Goal: Check status: Check status

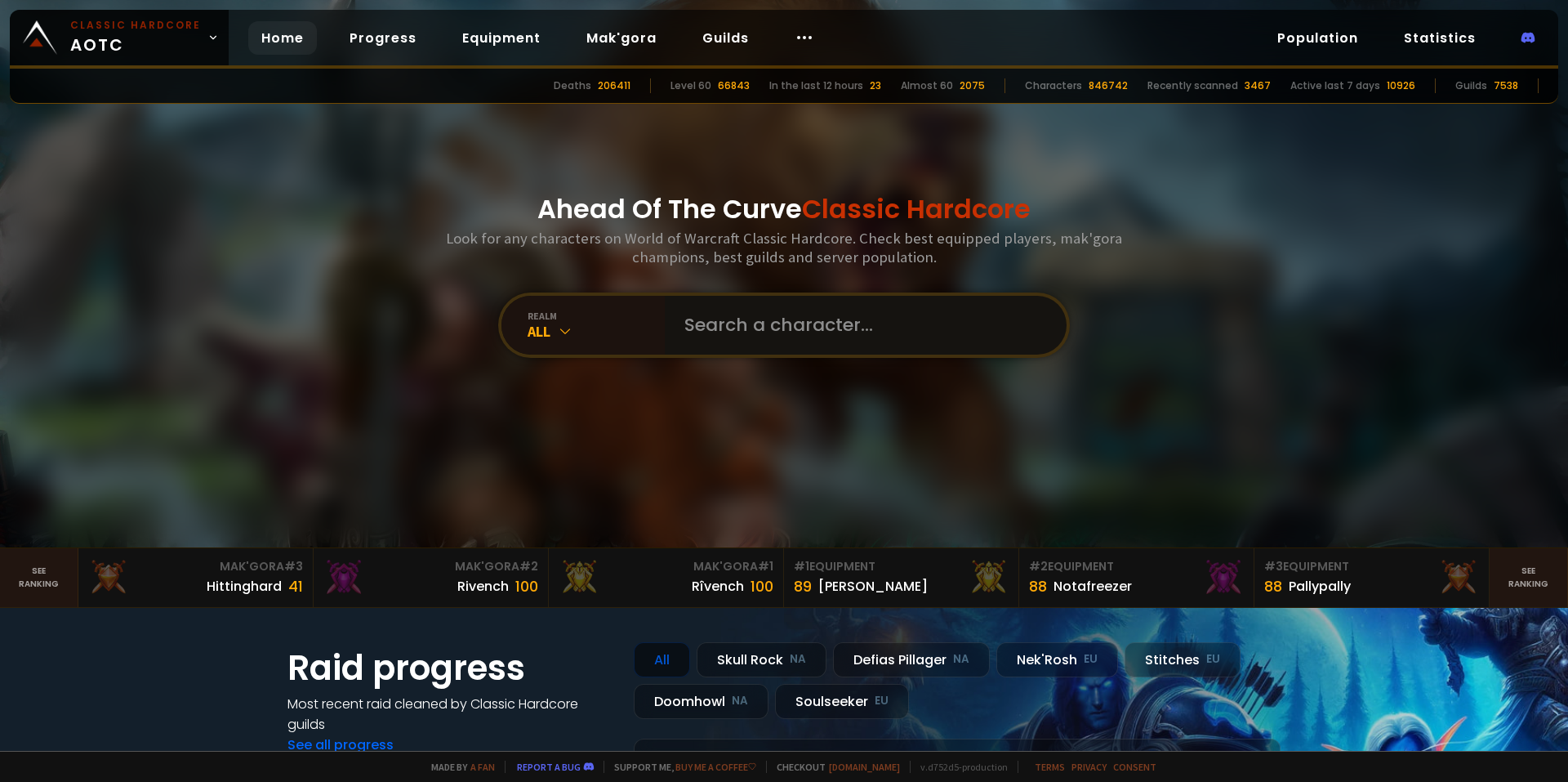
click at [877, 331] on input "text" at bounding box center [861, 325] width 373 height 59
type input "donsukyateef"
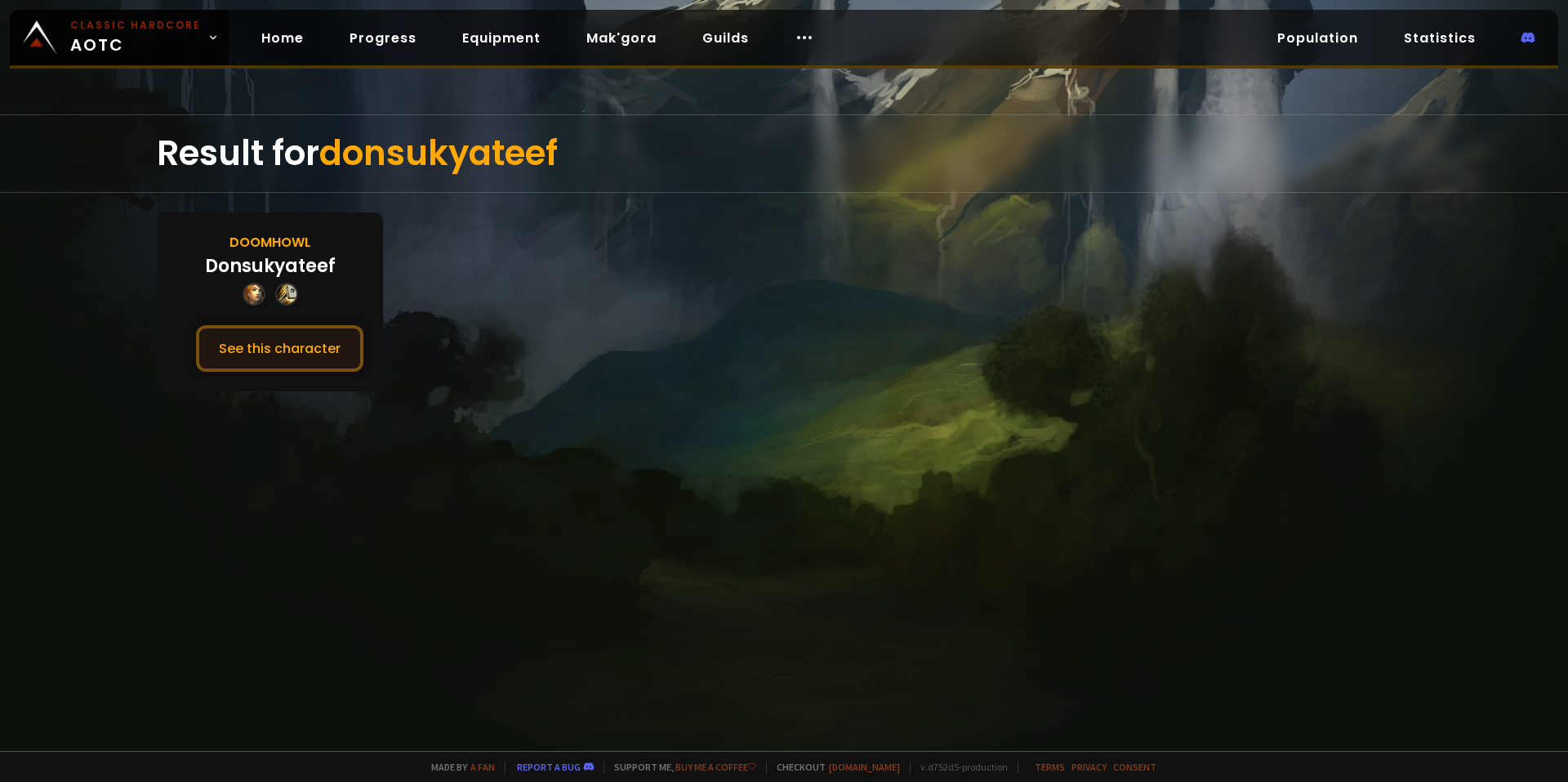
click at [307, 337] on button "See this character" at bounding box center [279, 348] width 168 height 47
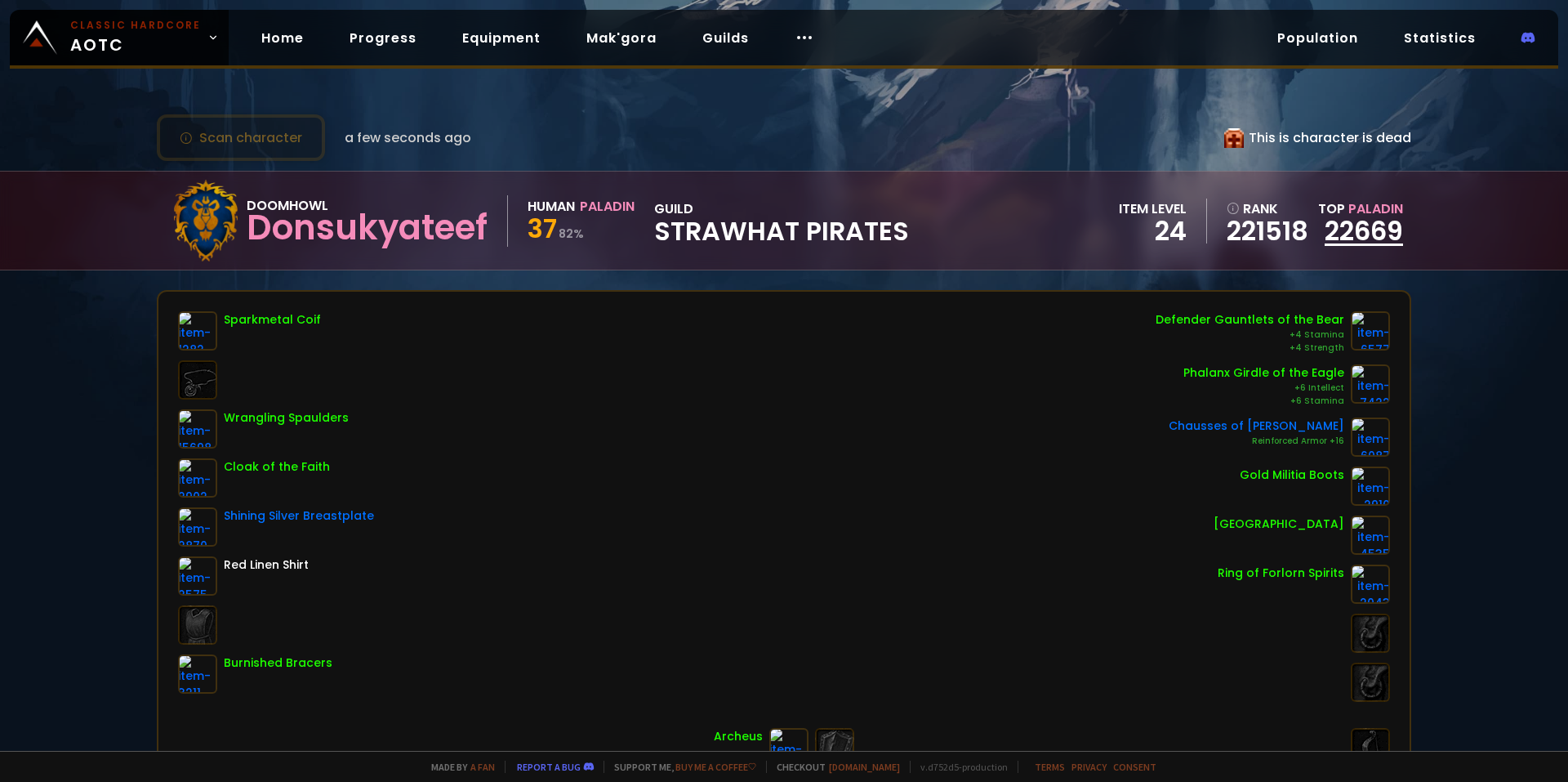
click at [1337, 232] on link "22669" at bounding box center [1364, 230] width 79 height 37
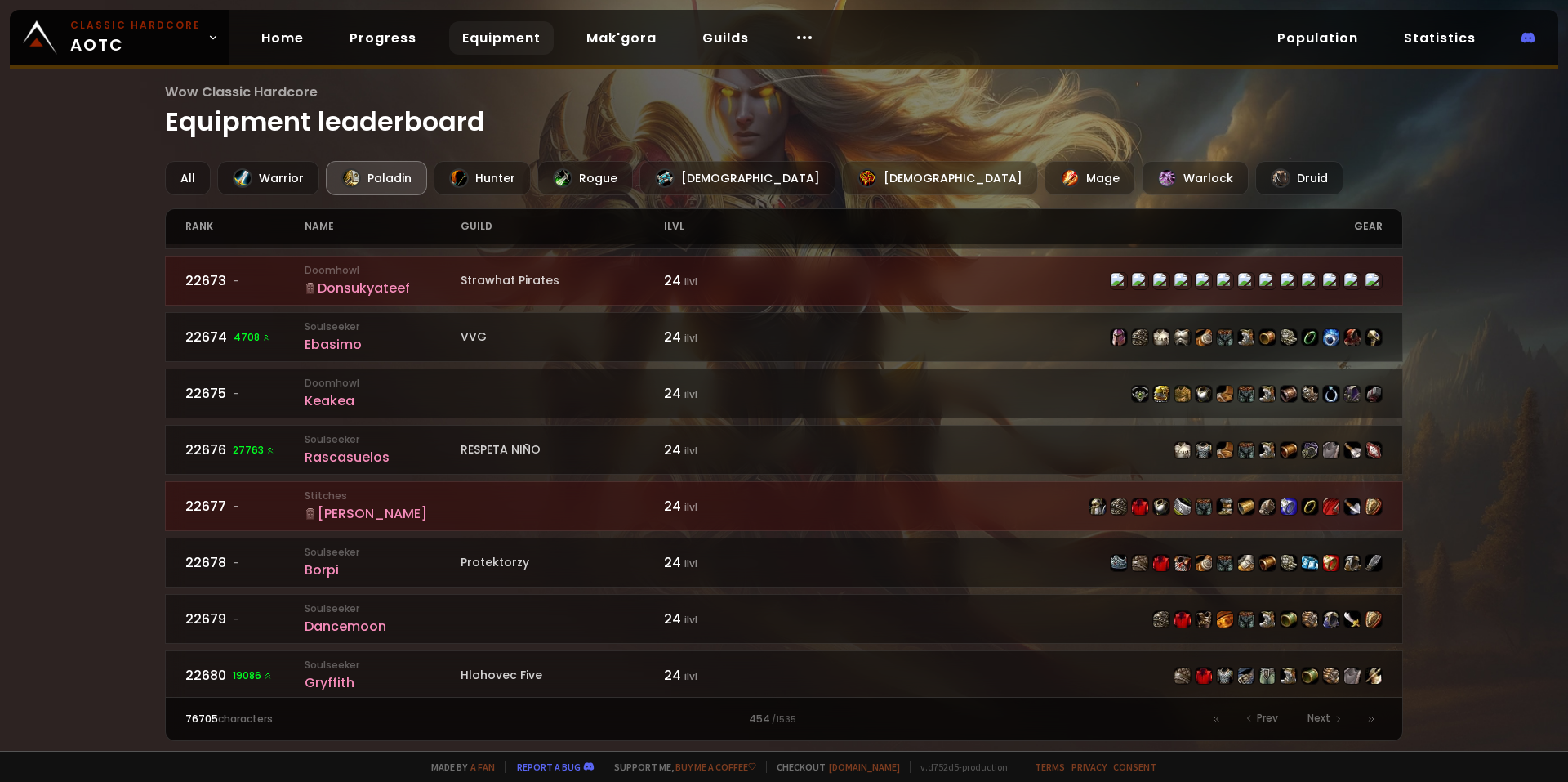
scroll to position [1247, 0]
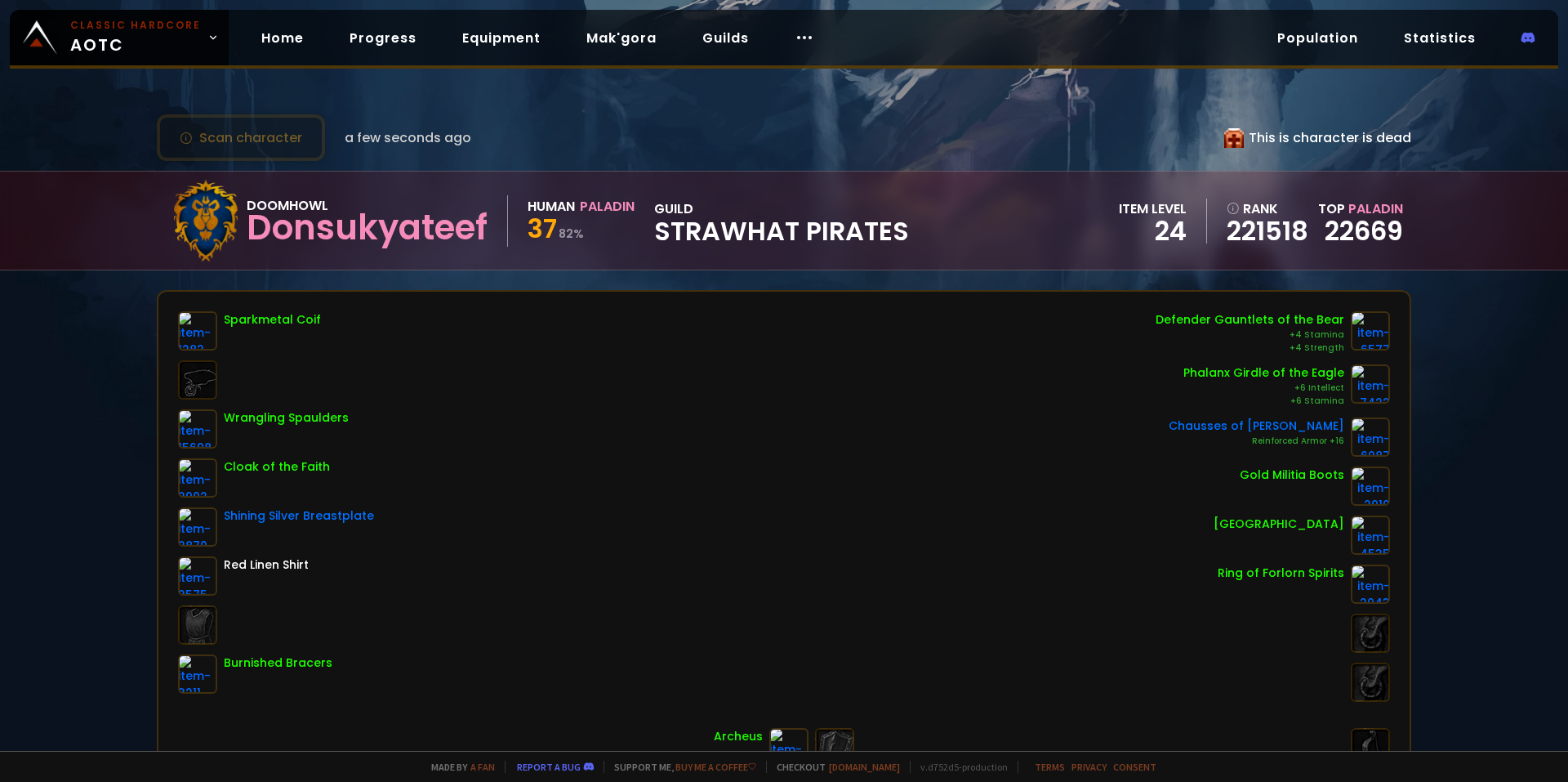
click at [567, 234] on small "82 %" at bounding box center [571, 233] width 25 height 16
click at [557, 215] on span "37" at bounding box center [542, 228] width 29 height 37
click at [574, 209] on div "Human" at bounding box center [551, 206] width 48 height 21
click at [575, 209] on div "Human" at bounding box center [551, 206] width 48 height 21
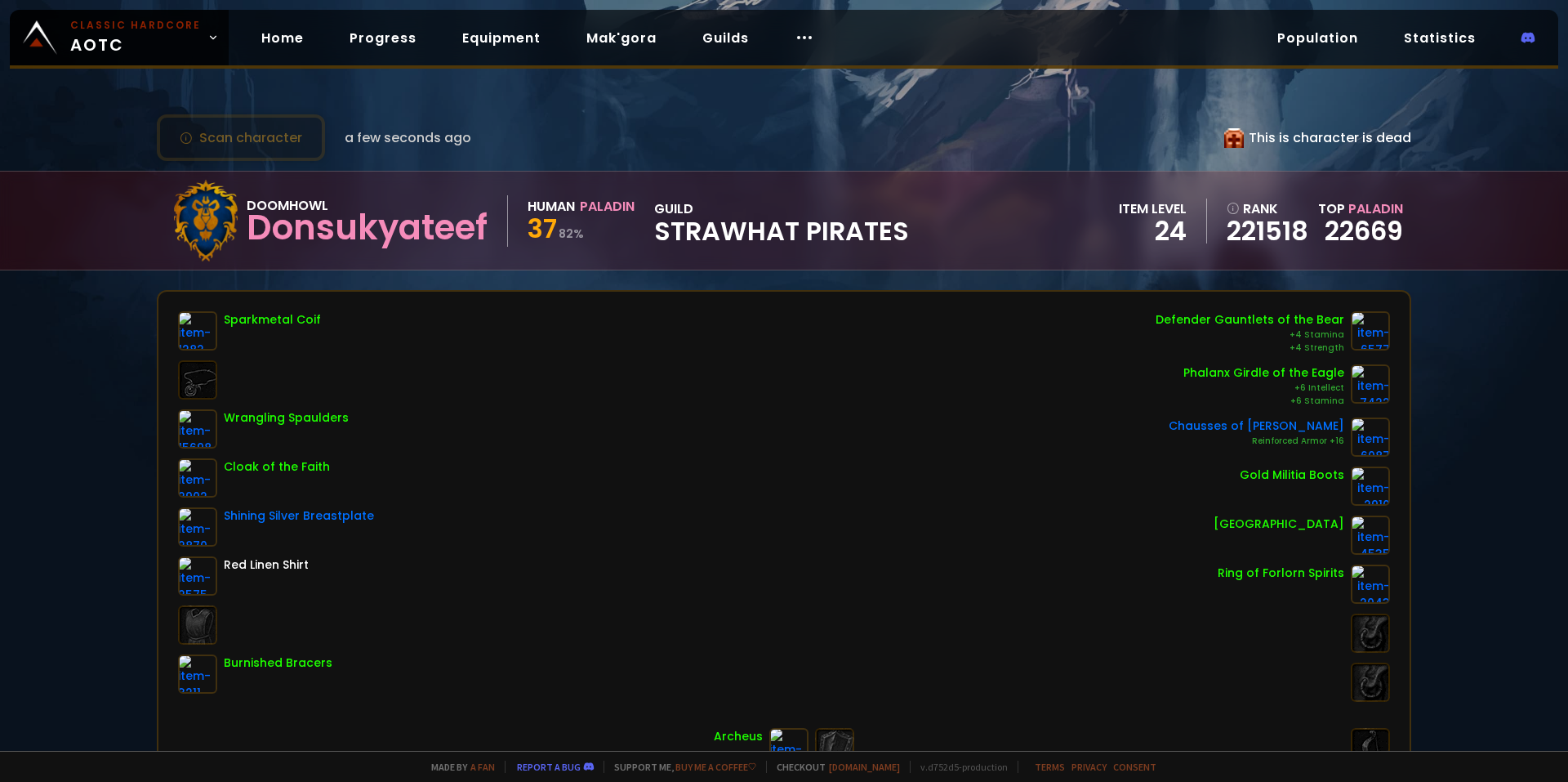
click at [1298, 138] on div "This is character is dead" at bounding box center [1318, 138] width 187 height 21
click at [277, 146] on button "Scan character" at bounding box center [242, 138] width 169 height 47
click at [441, 137] on span "a few seconds ago" at bounding box center [407, 138] width 126 height 21
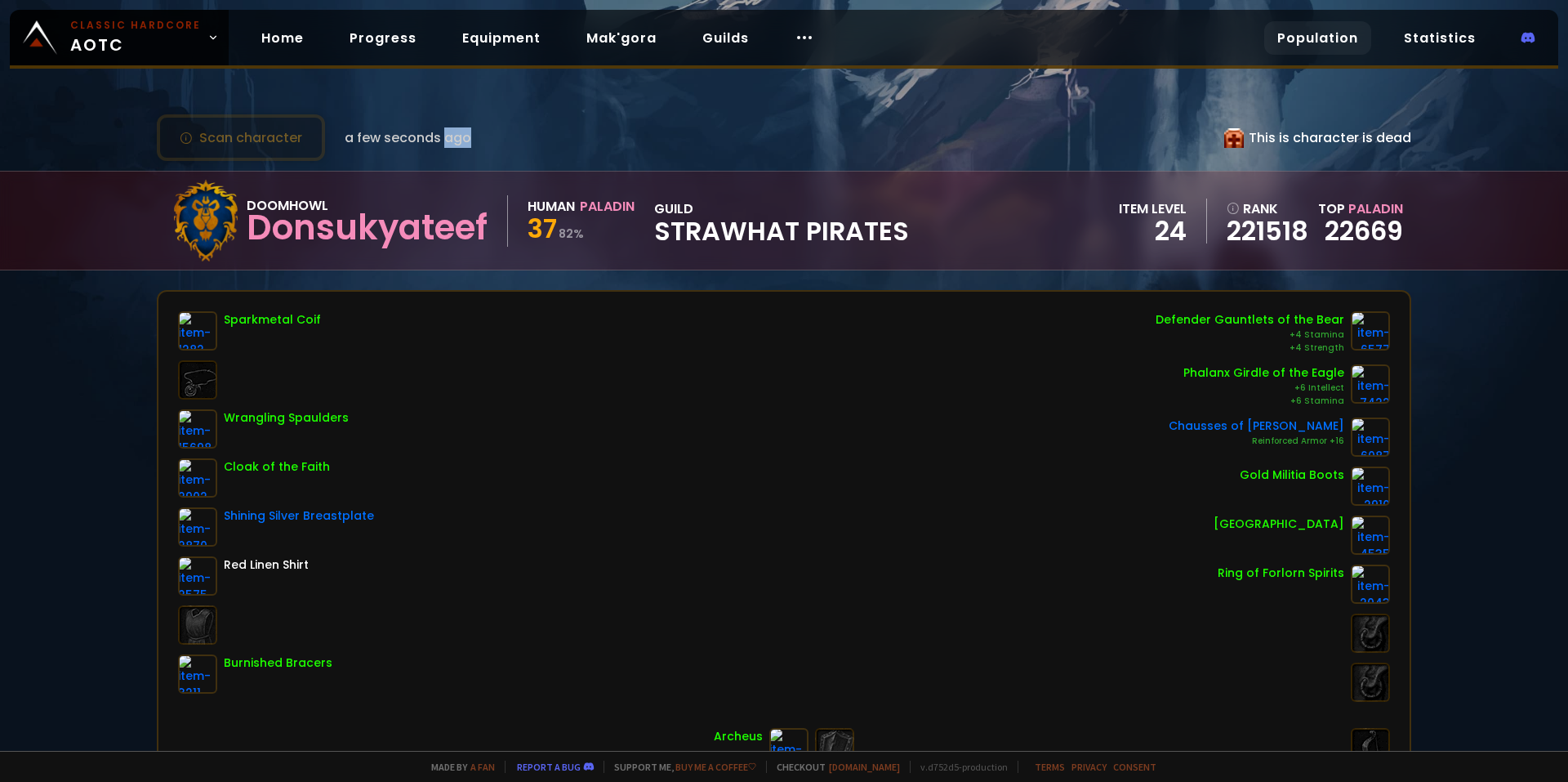
click at [1337, 32] on link "Population" at bounding box center [1318, 38] width 107 height 34
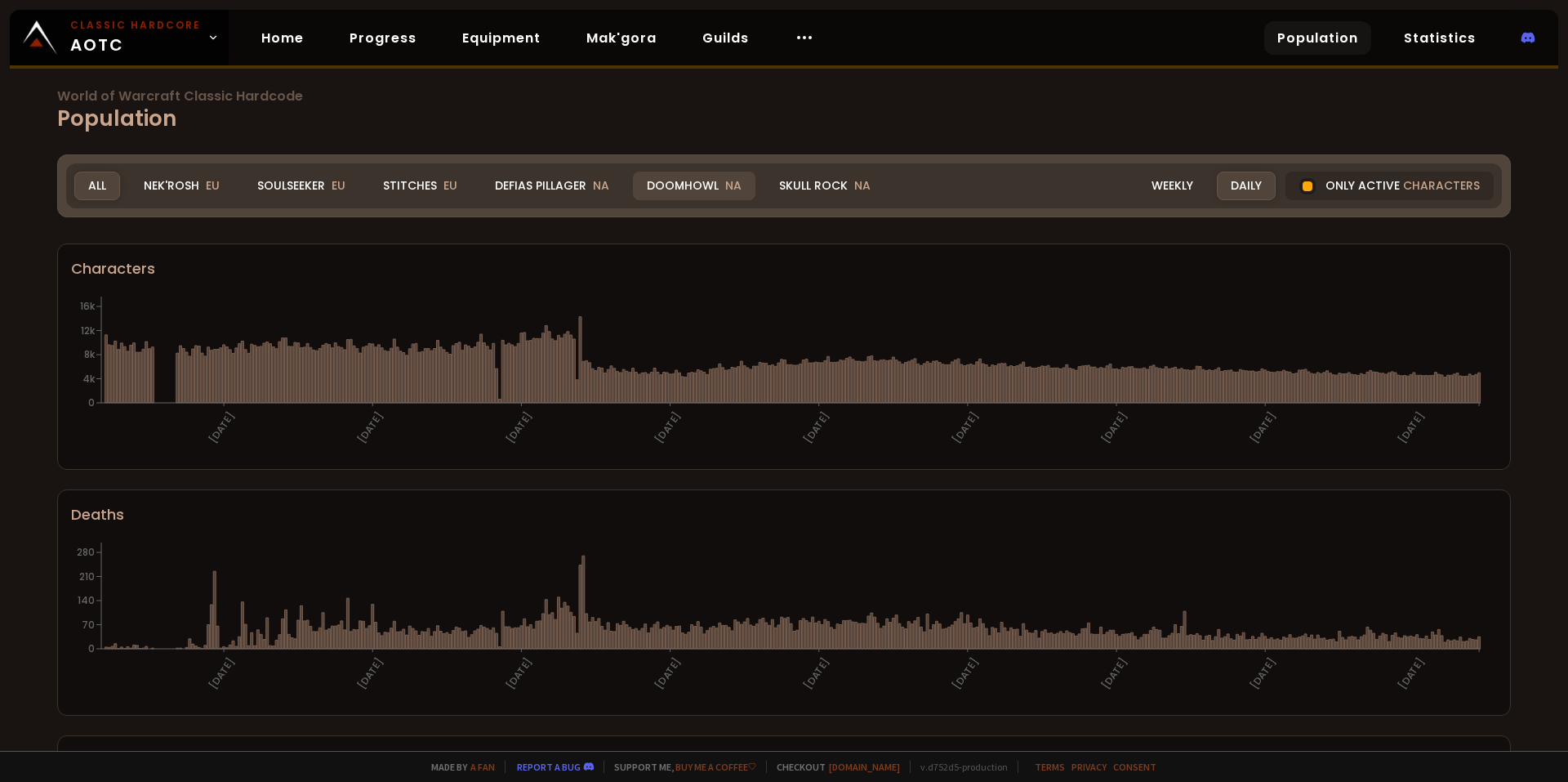
click at [686, 184] on div "Doomhowl NA" at bounding box center [694, 185] width 123 height 29
click at [556, 183] on div "Defias Pillager NA" at bounding box center [552, 185] width 142 height 29
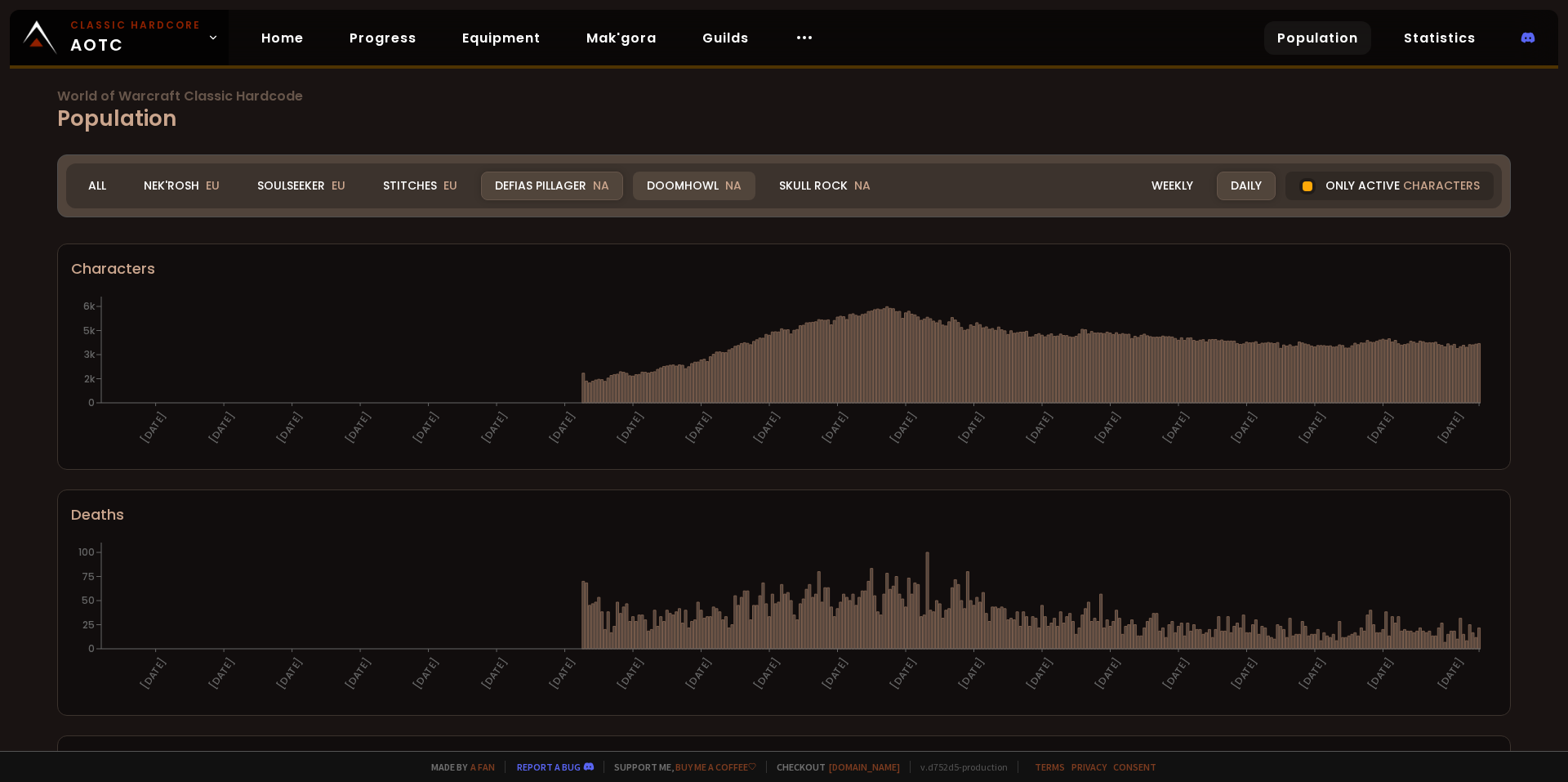
click at [681, 187] on div "Doomhowl NA" at bounding box center [694, 185] width 123 height 29
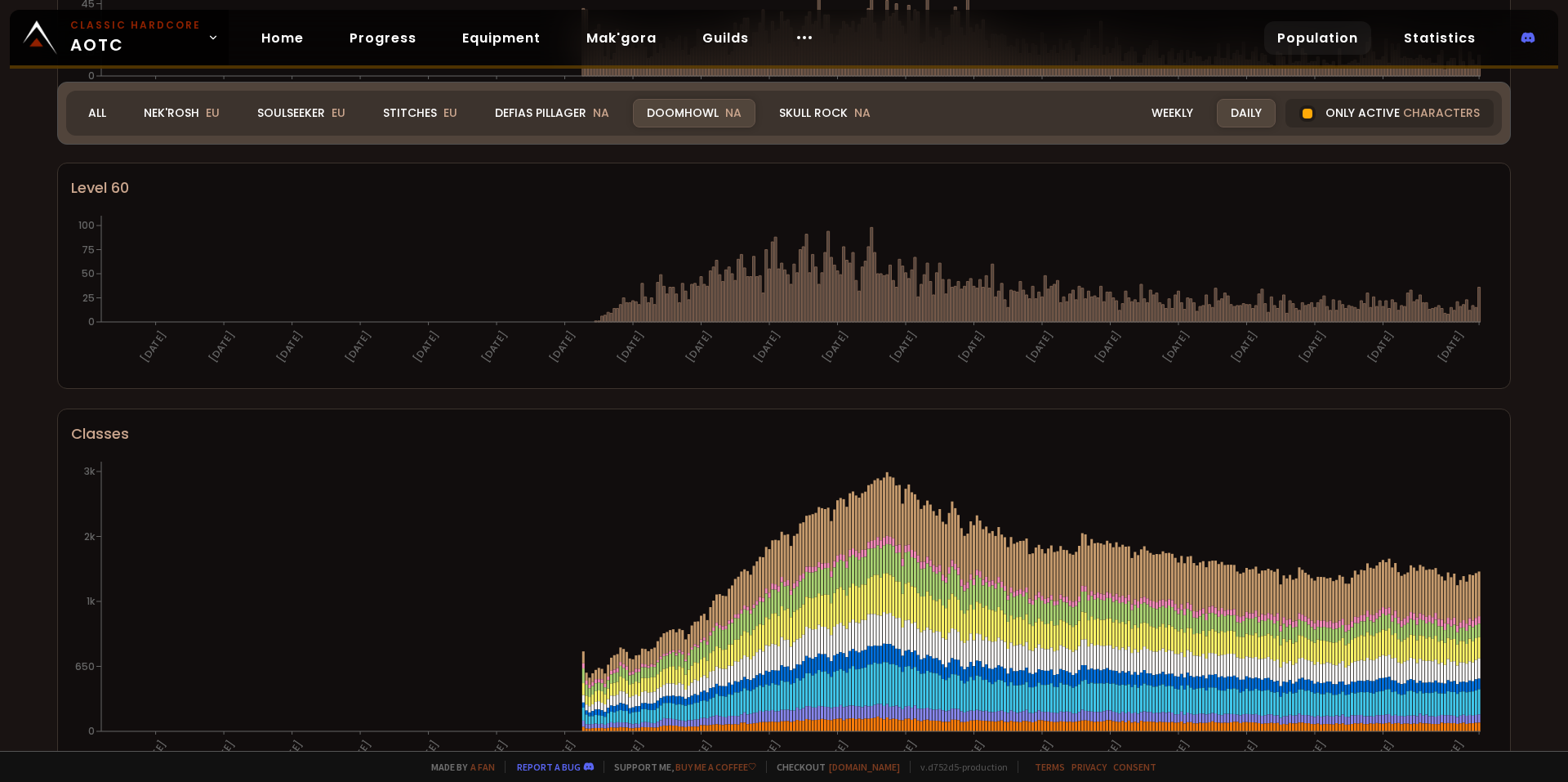
scroll to position [654, 0]
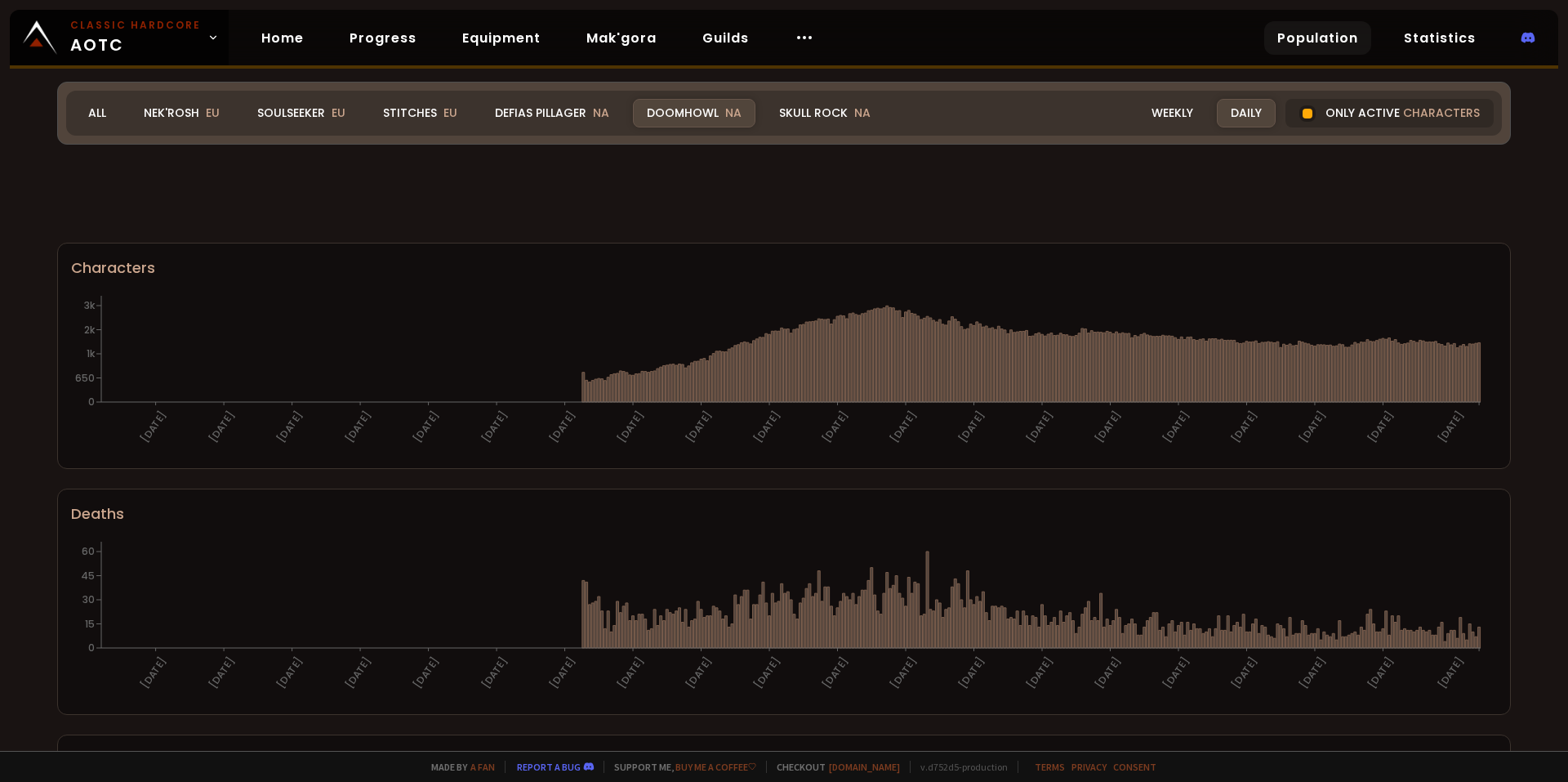
scroll to position [654, 0]
